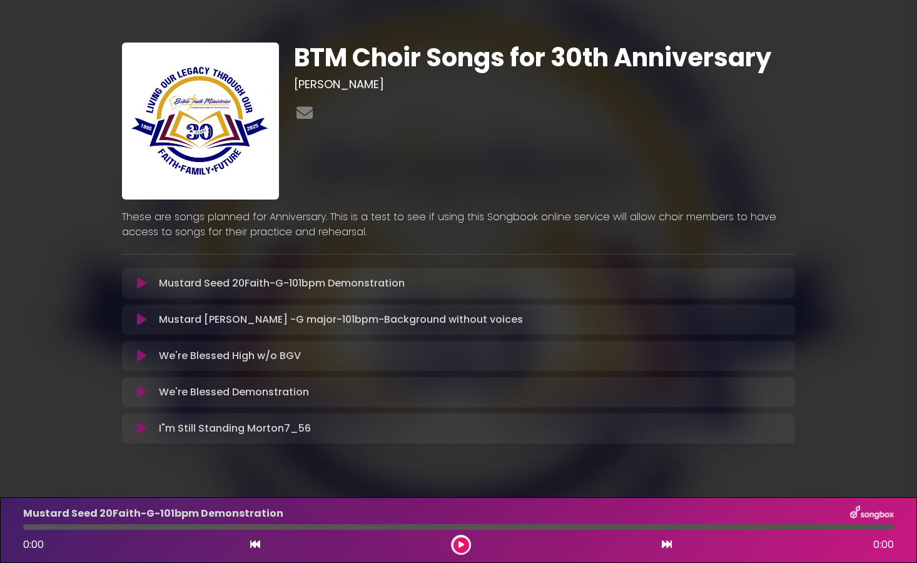
scroll to position [63, 0]
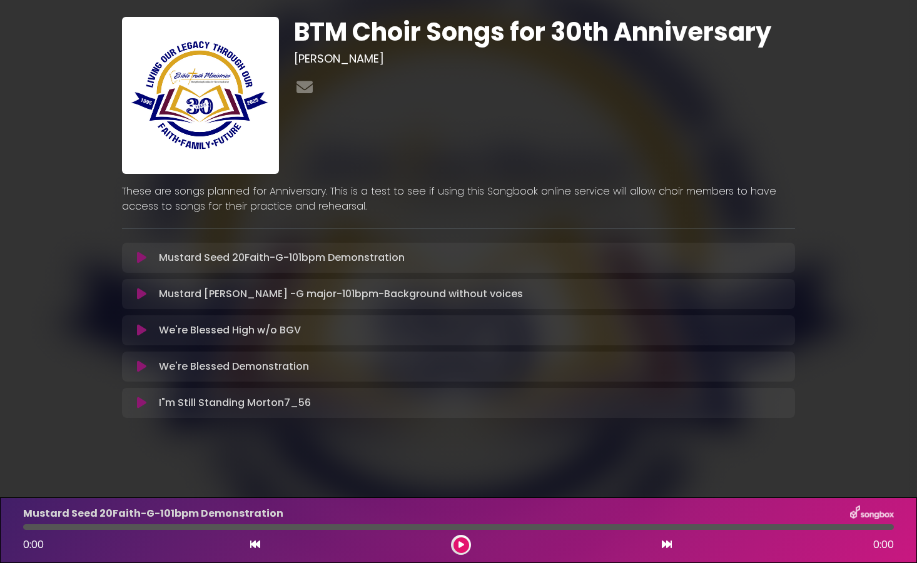
click at [235, 403] on p "I"m Still Standing Morton7_56 Loading Track..." at bounding box center [235, 402] width 152 height 15
click at [141, 402] on icon at bounding box center [141, 403] width 9 height 13
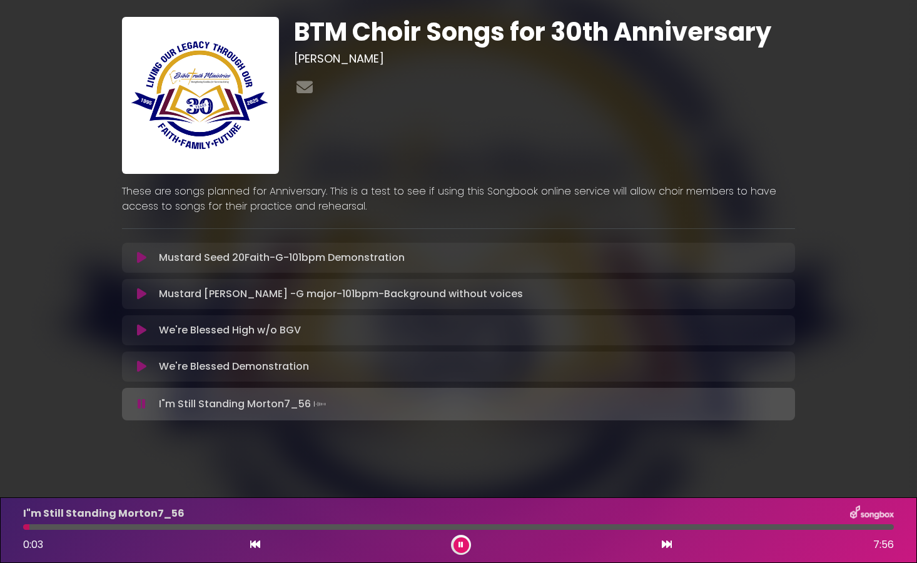
click at [455, 559] on div "I"m Still Standing Morton7_56 0:03 7:56" at bounding box center [458, 530] width 917 height 66
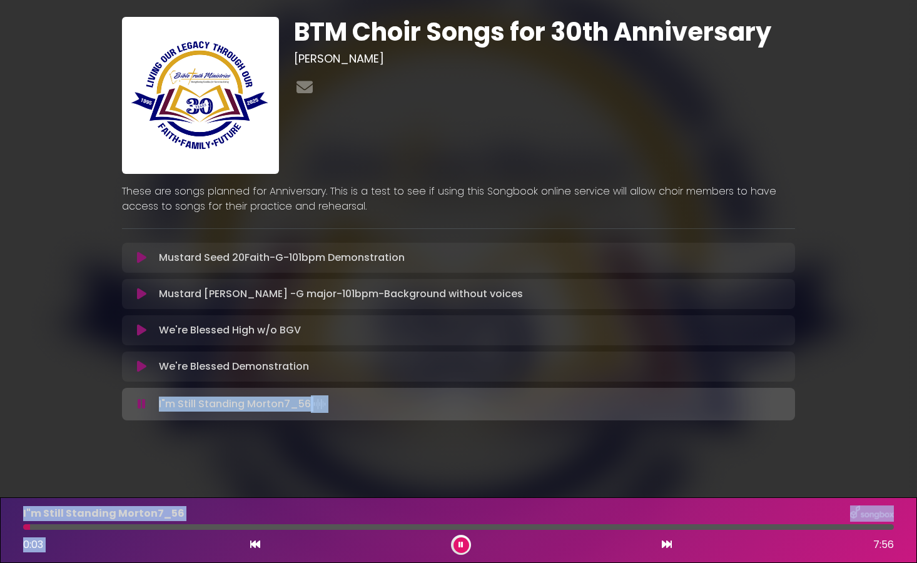
drag, startPoint x: 455, startPoint y: 569, endPoint x: 458, endPoint y: 605, distance: 36.5
click at [458, 562] on html "Your Private Link [URL][DOMAIN_NAME] Copy Link PREVIEW MODE | Views 38 | Plays …" at bounding box center [458, 281] width 917 height 563
click at [452, 552] on div "0:05 7:56" at bounding box center [459, 545] width 886 height 20
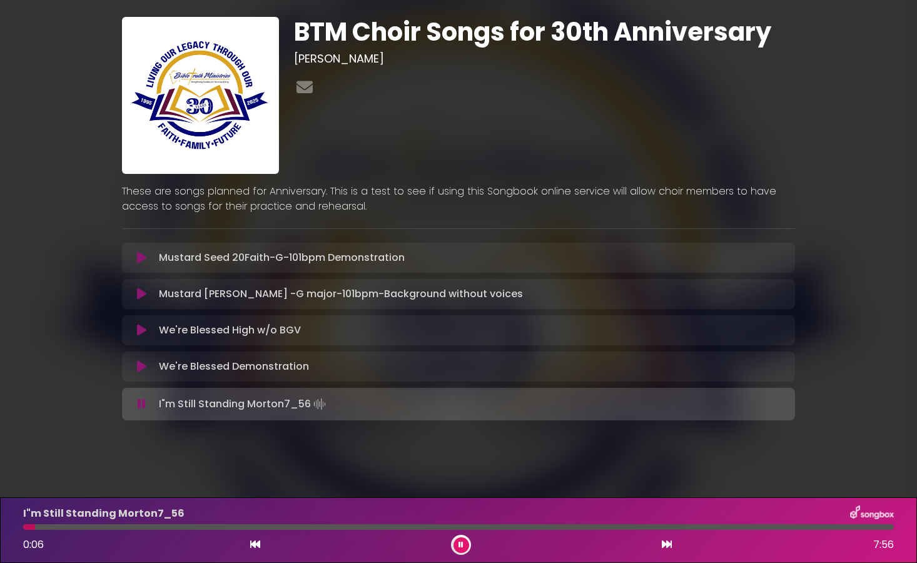
click at [463, 548] on button at bounding box center [461, 545] width 16 height 16
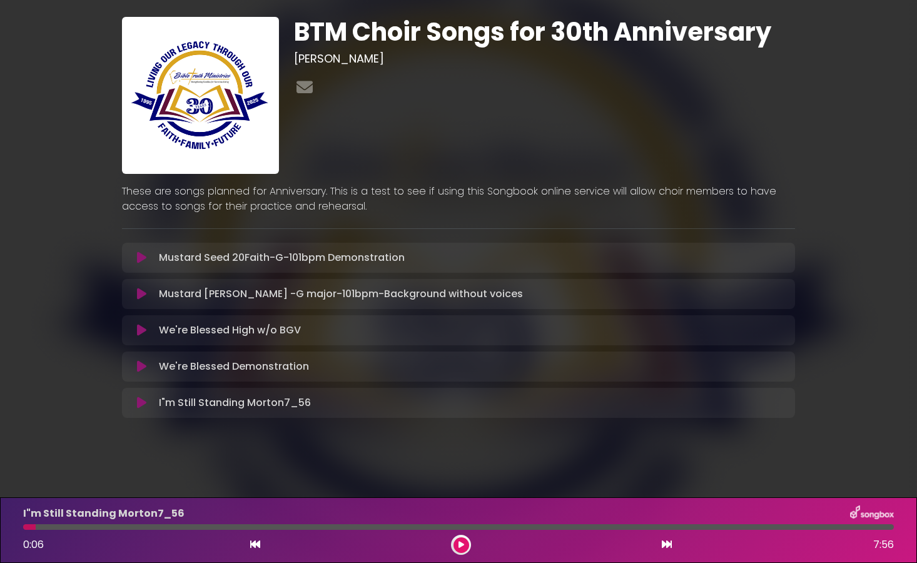
click at [463, 548] on button at bounding box center [461, 545] width 16 height 16
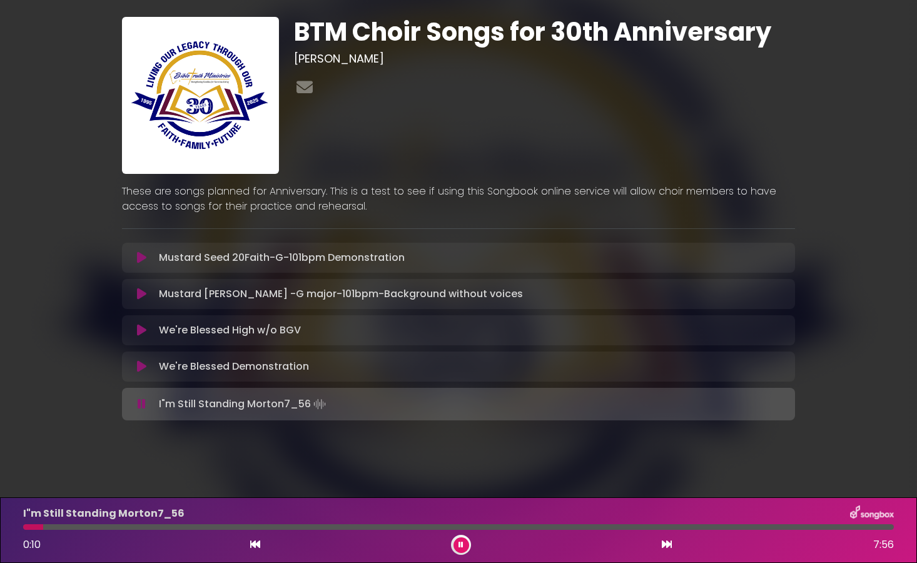
click at [193, 530] on div "I"m Still Standing Morton7_56 0:10 7:56" at bounding box center [459, 529] width 886 height 49
click at [671, 549] on icon at bounding box center [667, 544] width 10 height 10
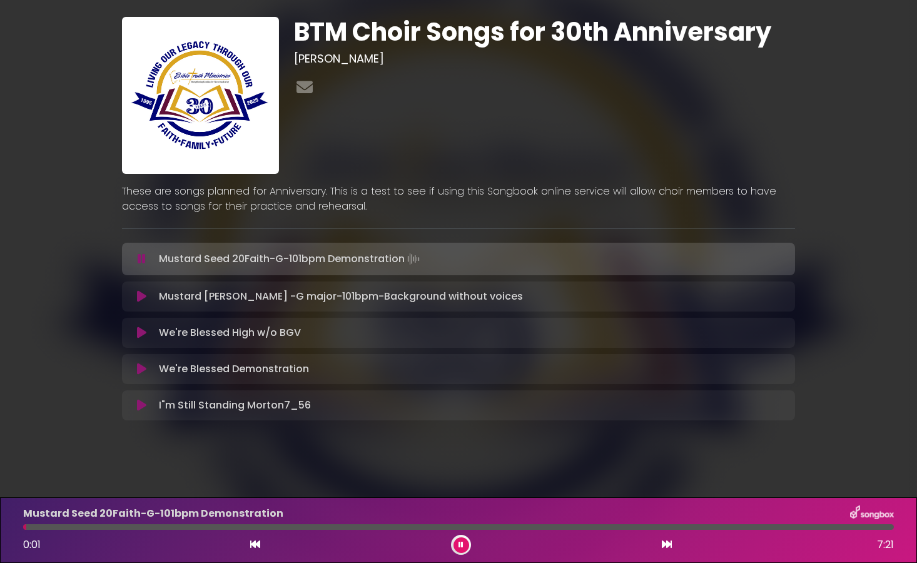
click at [256, 545] on icon at bounding box center [255, 544] width 10 height 10
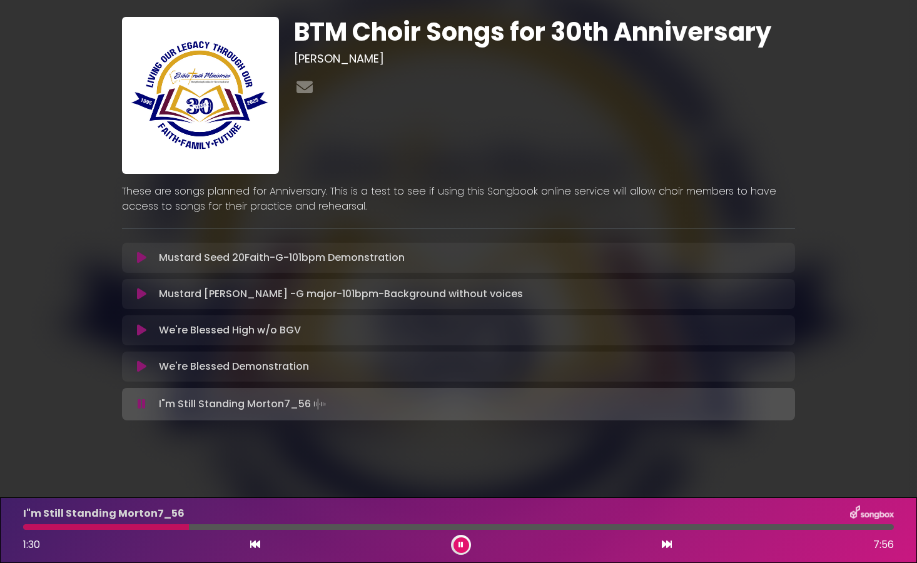
click at [189, 528] on div at bounding box center [458, 527] width 871 height 6
click at [286, 528] on div at bounding box center [458, 527] width 871 height 6
click at [460, 543] on icon at bounding box center [460, 545] width 5 height 8
